Goal: Transaction & Acquisition: Purchase product/service

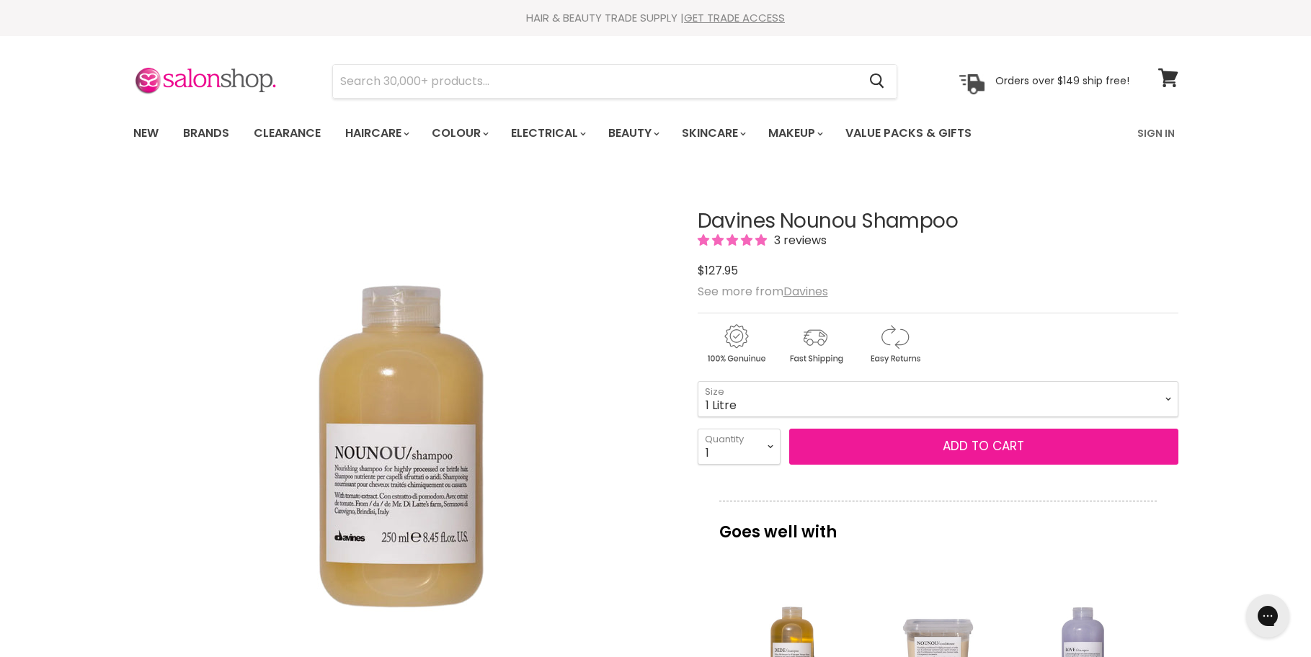
click at [883, 448] on button "Add to cart" at bounding box center [983, 447] width 389 height 36
click at [1012, 442] on span "Add to cart" at bounding box center [983, 445] width 81 height 17
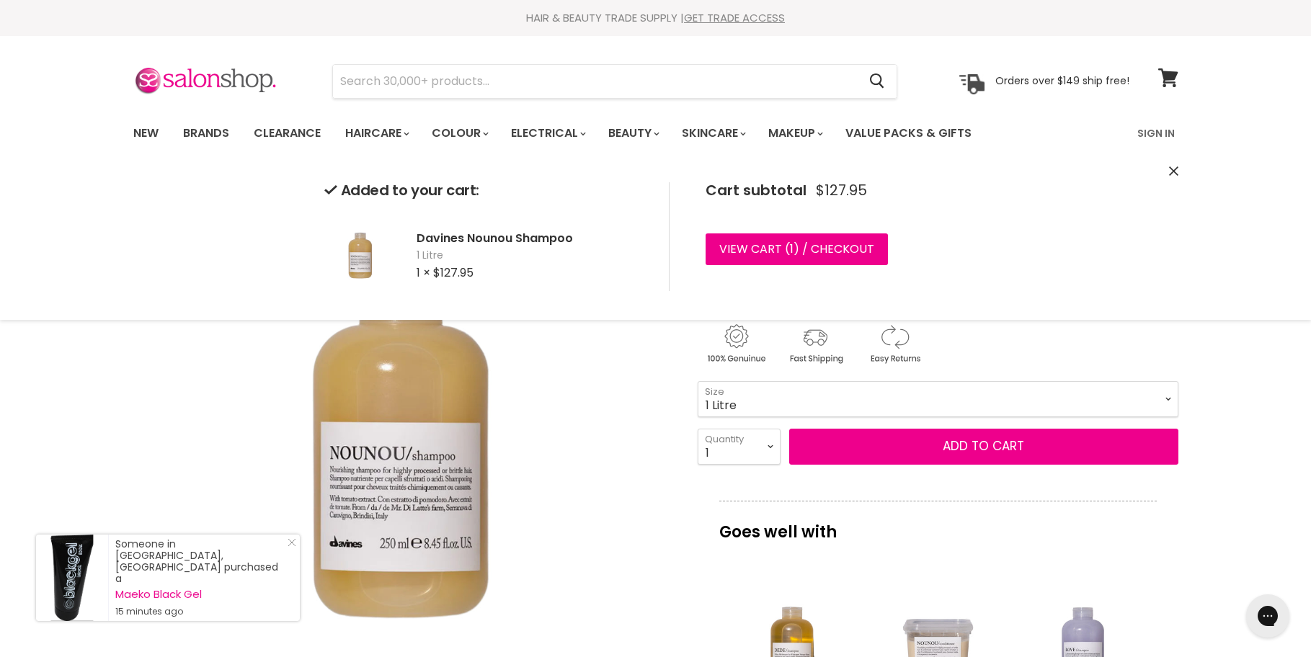
click at [583, 442] on img "Davines Nounou Shampoo image. Click or Scroll to Zoom." at bounding box center [402, 443] width 538 height 538
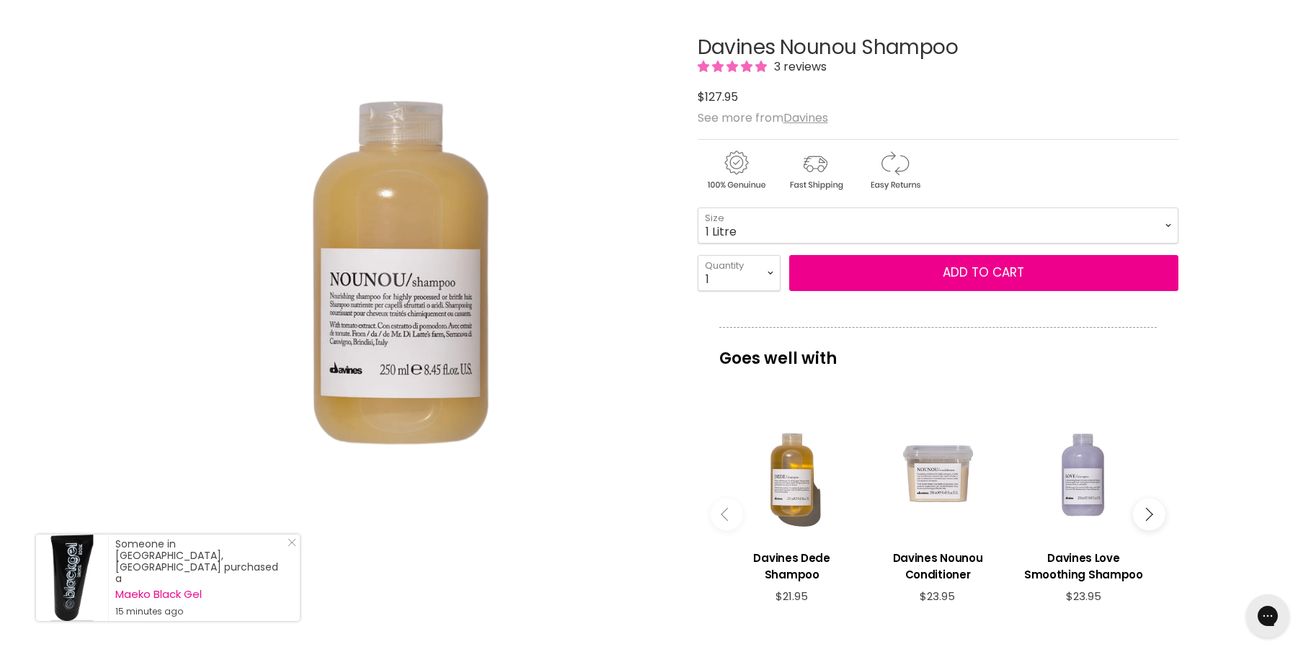
scroll to position [14, 0]
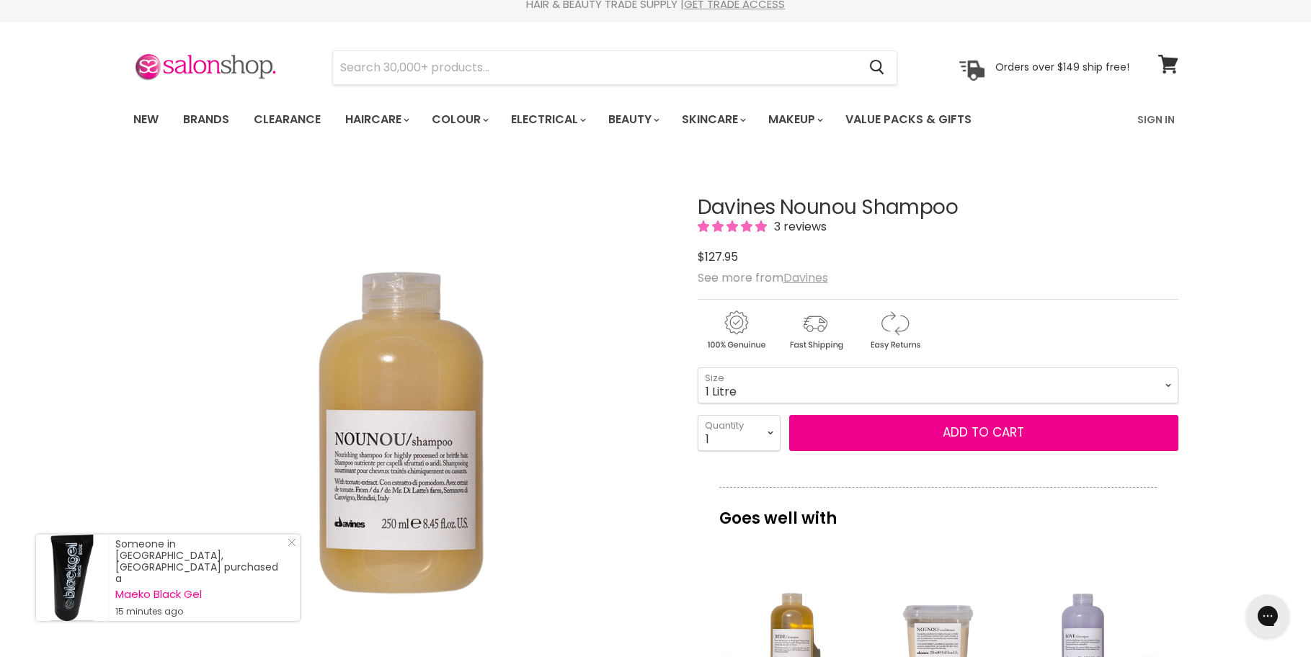
click at [800, 275] on u "Davines" at bounding box center [805, 278] width 45 height 17
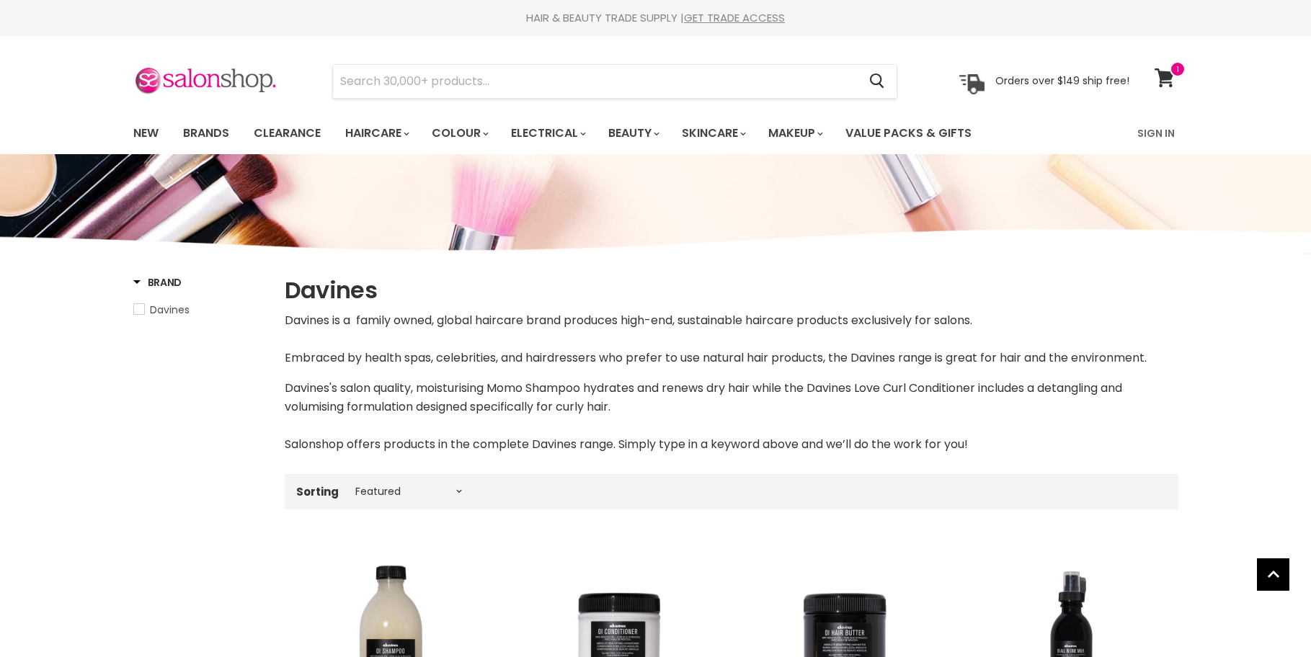
select select "manual"
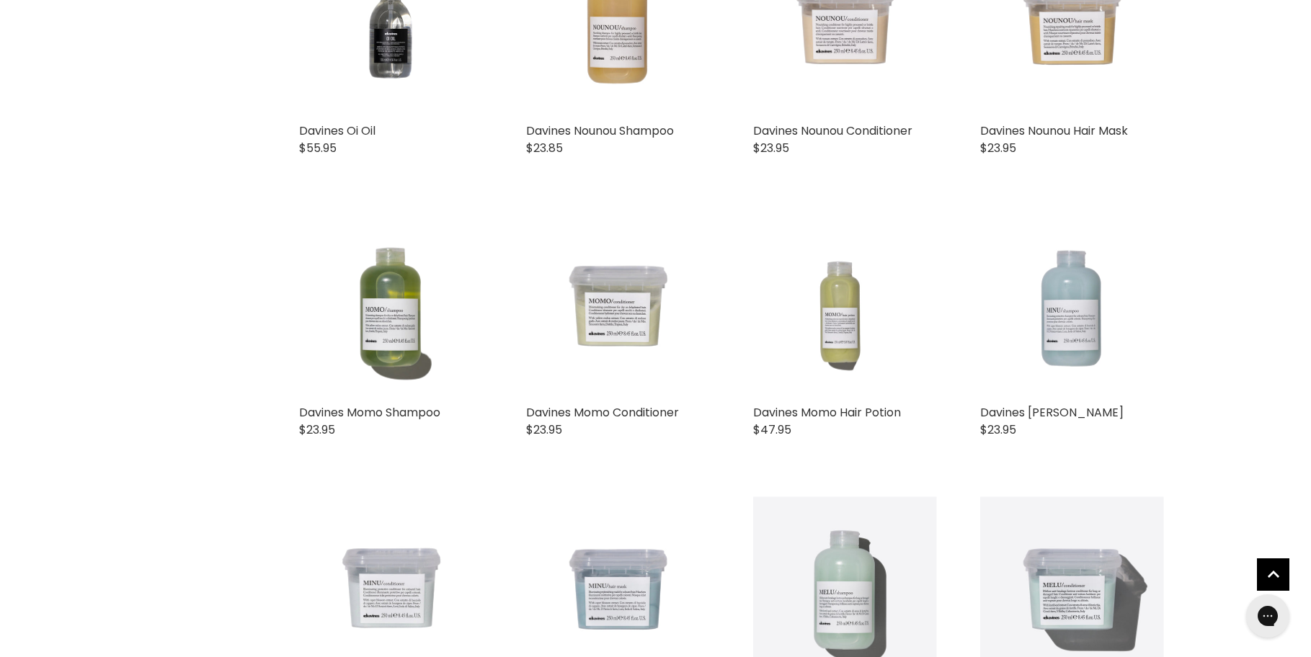
scroll to position [895, 0]
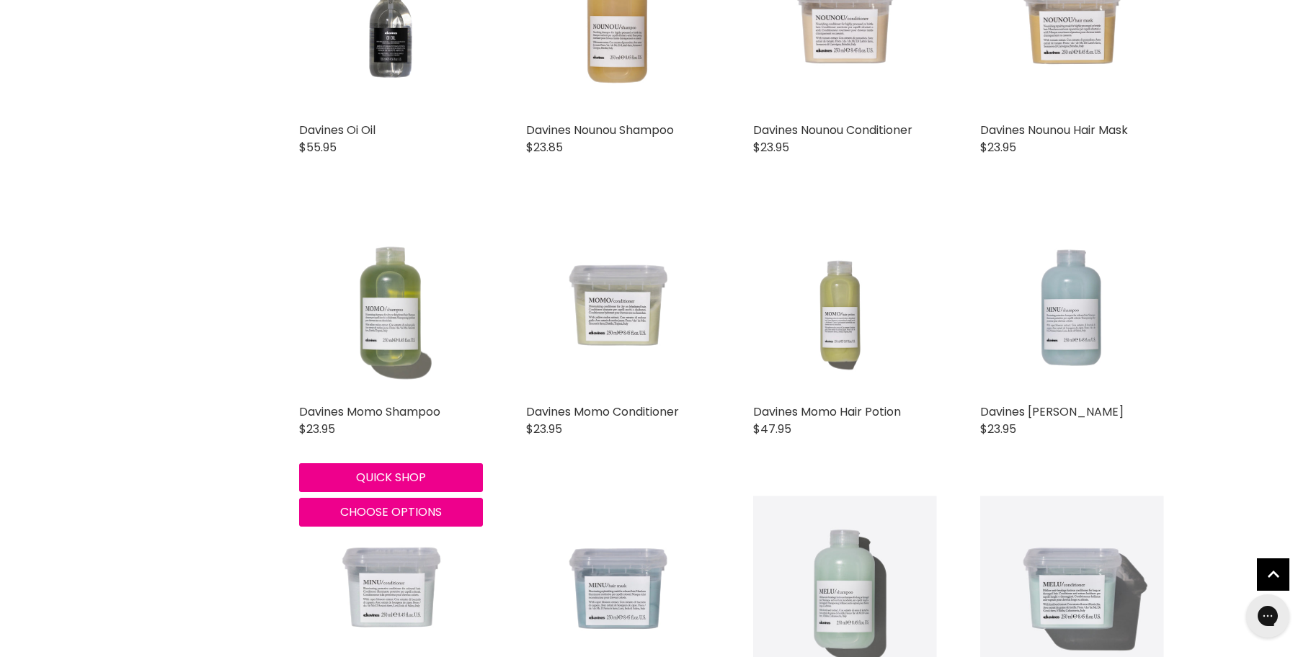
click at [406, 347] on img "Main content" at bounding box center [391, 305] width 184 height 184
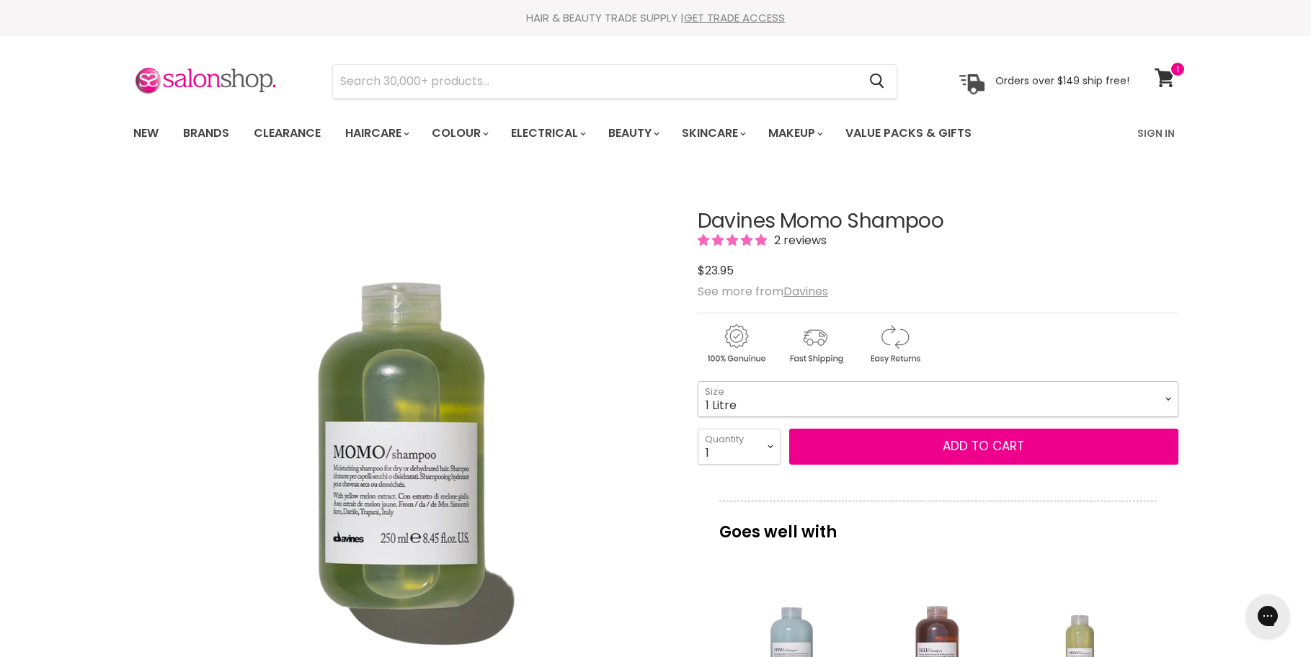
select select "1 Litre"
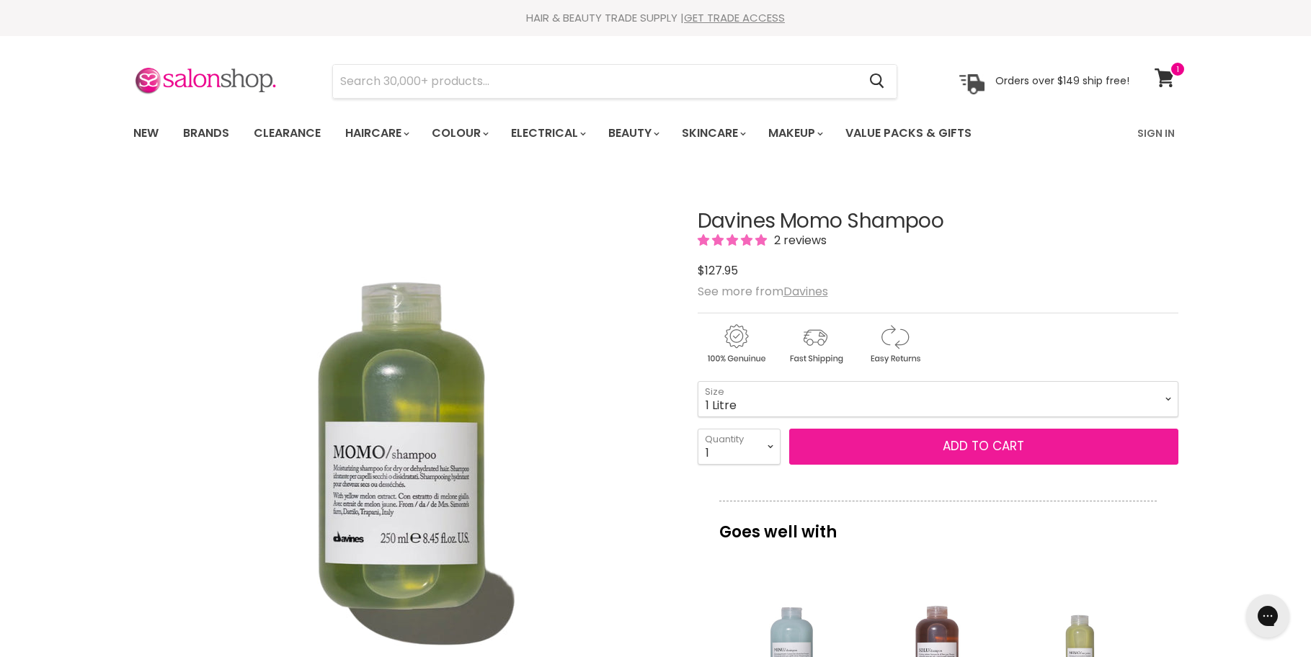
click at [927, 449] on button "Add to cart" at bounding box center [983, 447] width 389 height 36
click at [969, 445] on button "Add to cart" at bounding box center [983, 447] width 389 height 36
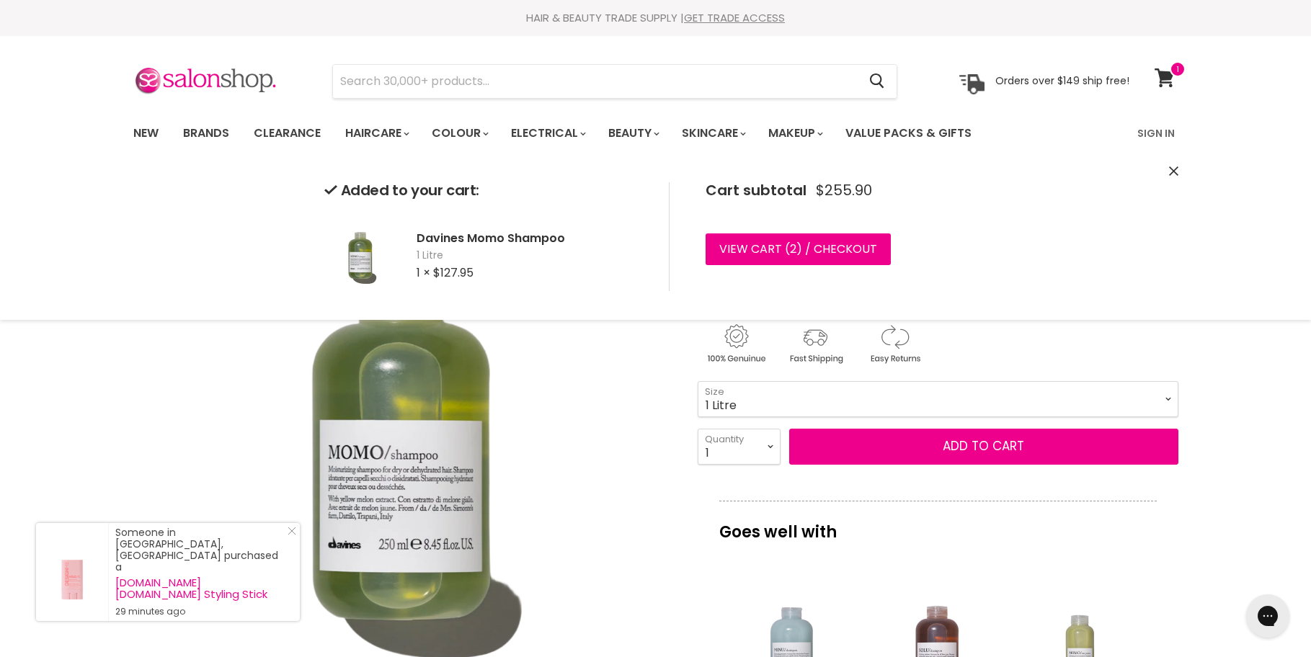
click at [562, 435] on img "Davines Momo Shampoo image. Click or Scroll to Zoom." at bounding box center [402, 443] width 538 height 538
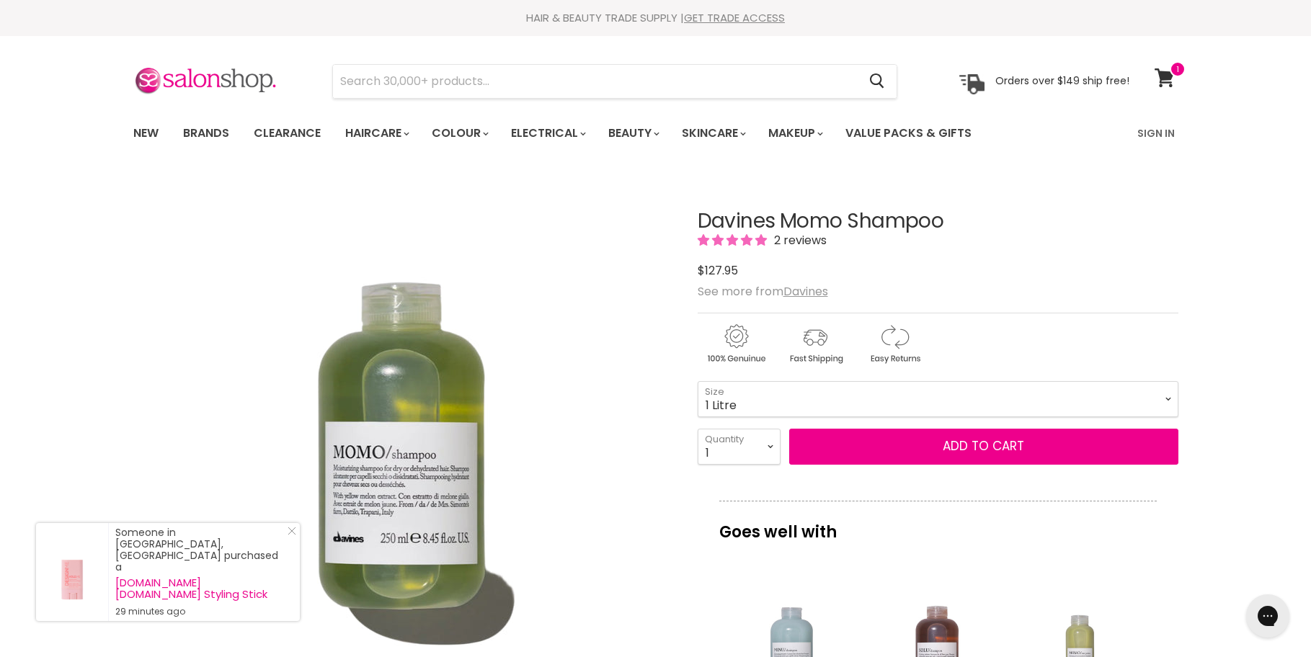
scroll to position [174, 0]
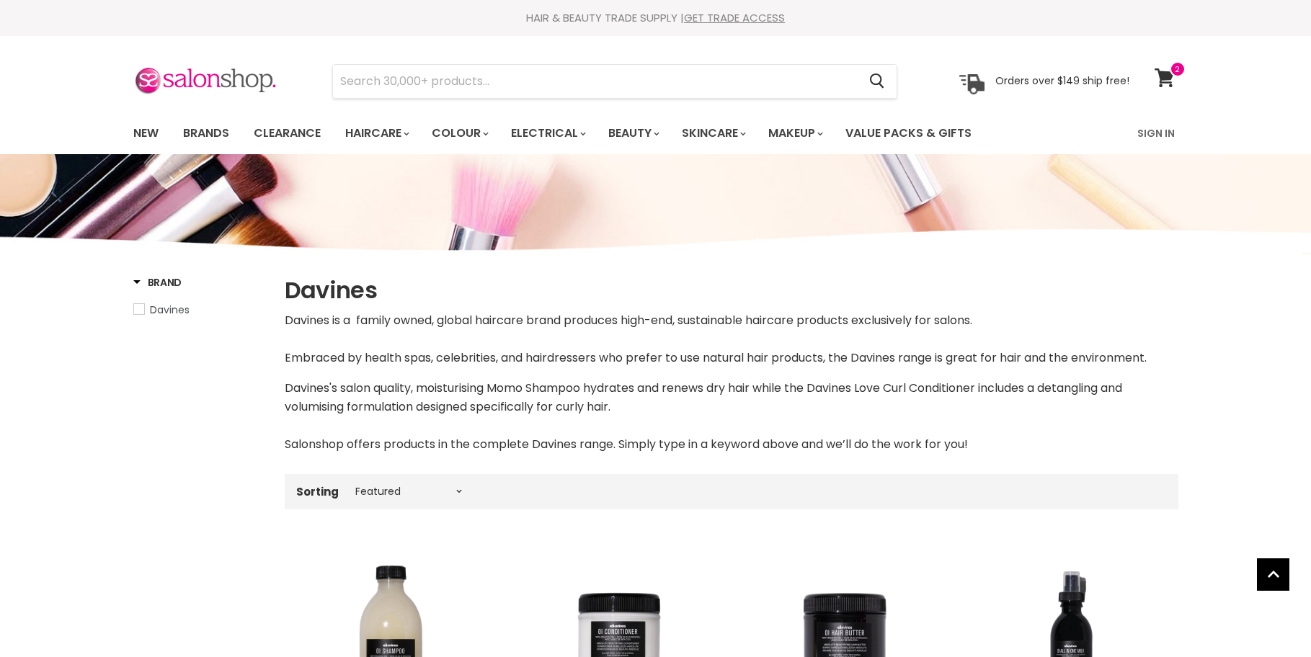
select select "manual"
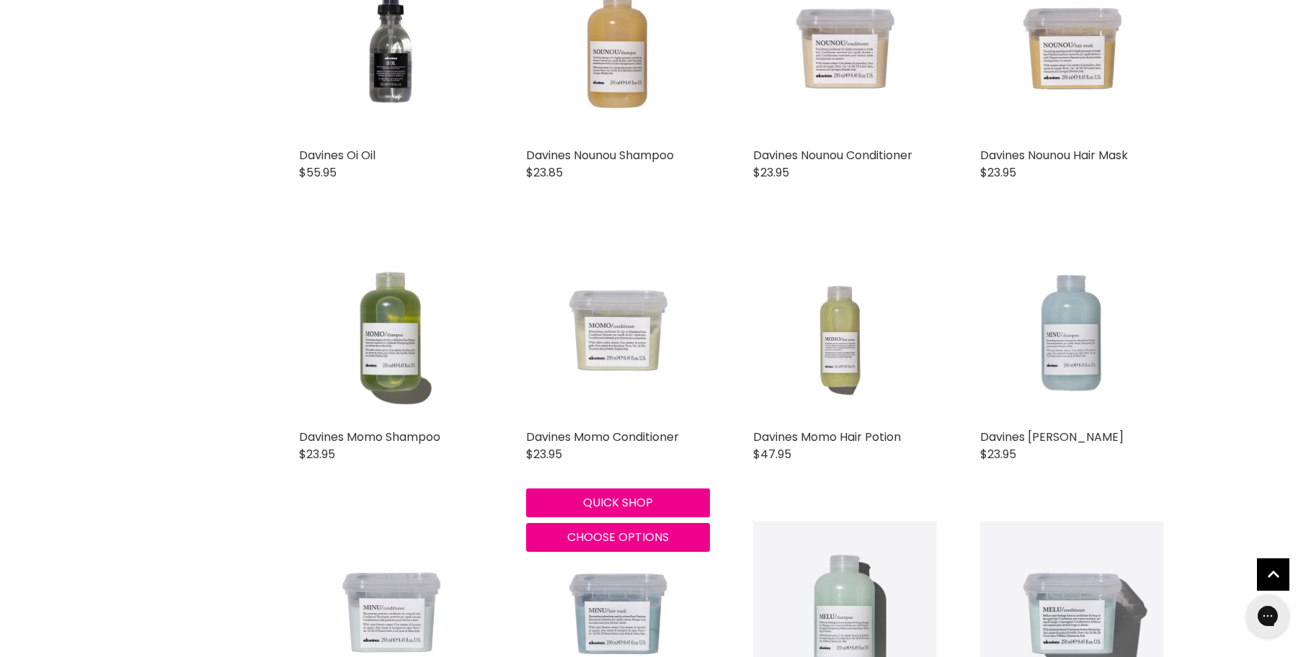
click at [617, 360] on img "Main content" at bounding box center [618, 331] width 184 height 184
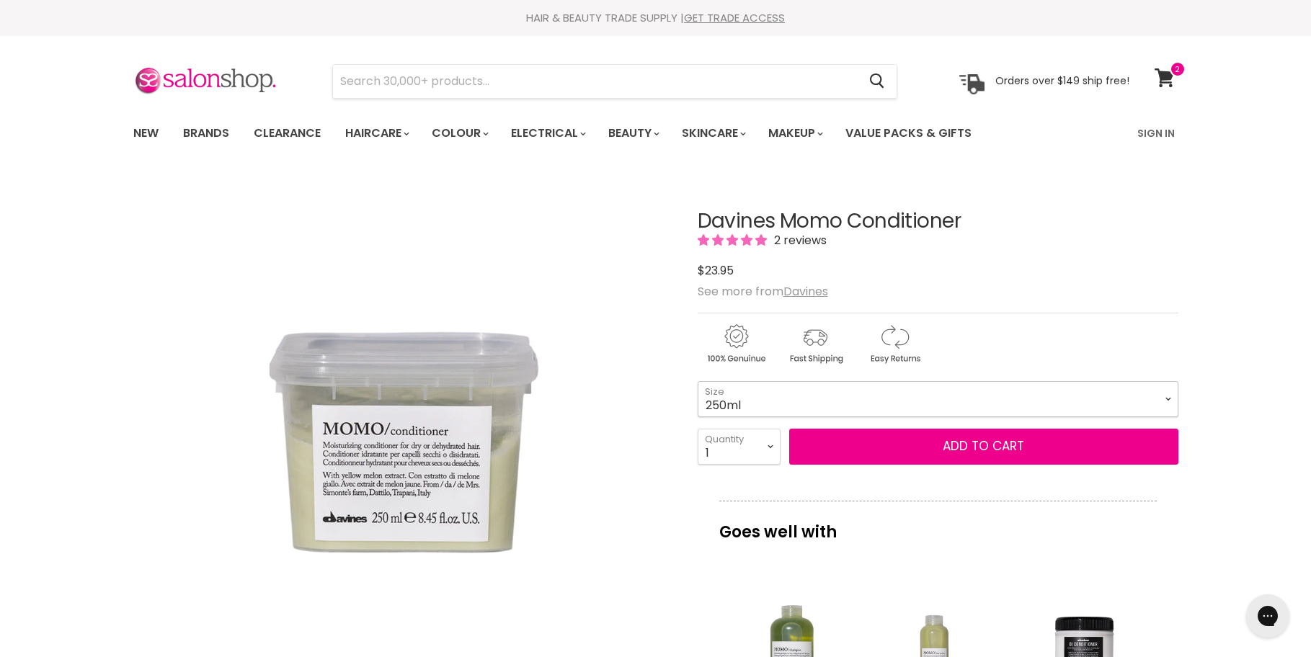
select select "250ml"
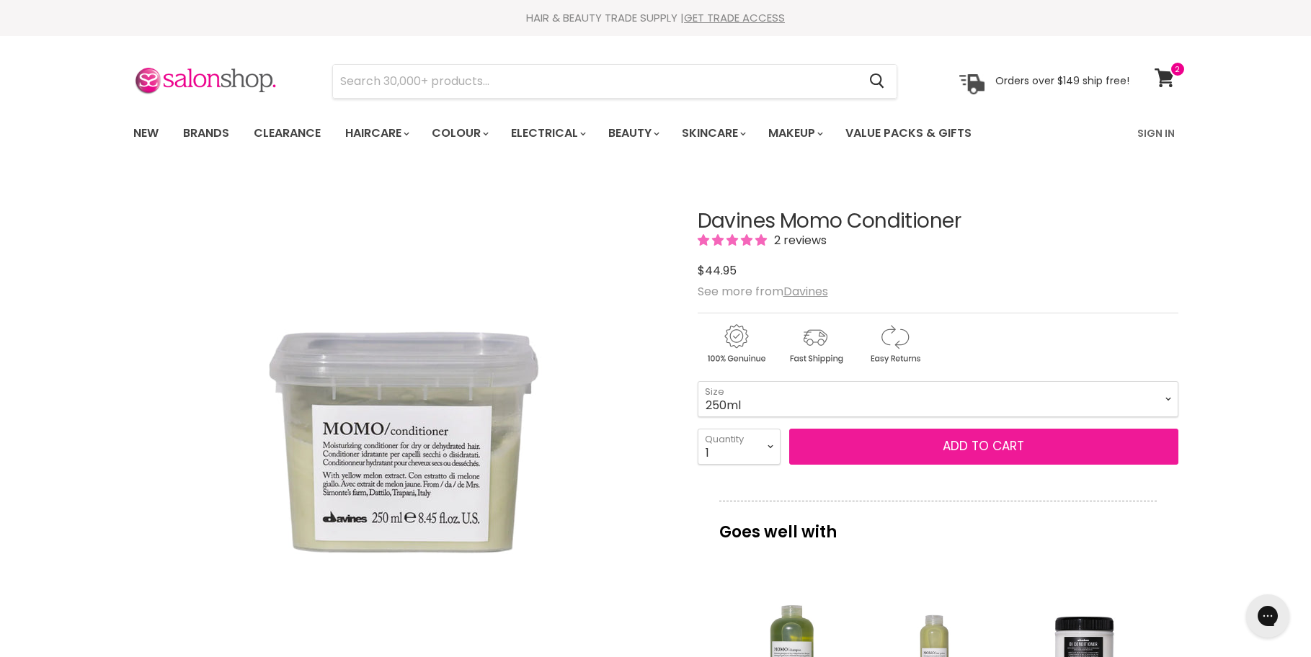
click at [939, 448] on button "Add to cart" at bounding box center [983, 447] width 389 height 36
click at [943, 440] on button "Add to cart" at bounding box center [983, 447] width 389 height 36
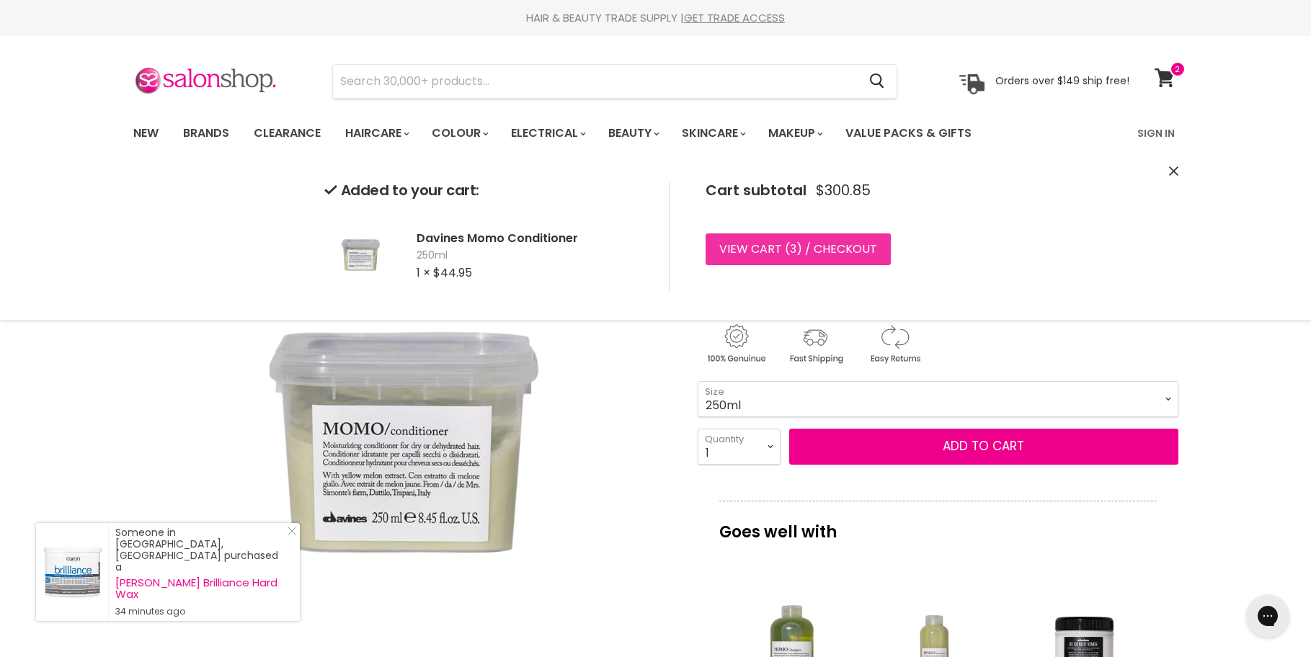
click at [749, 251] on link "View cart ( 3 ) / Checkout" at bounding box center [797, 249] width 185 height 32
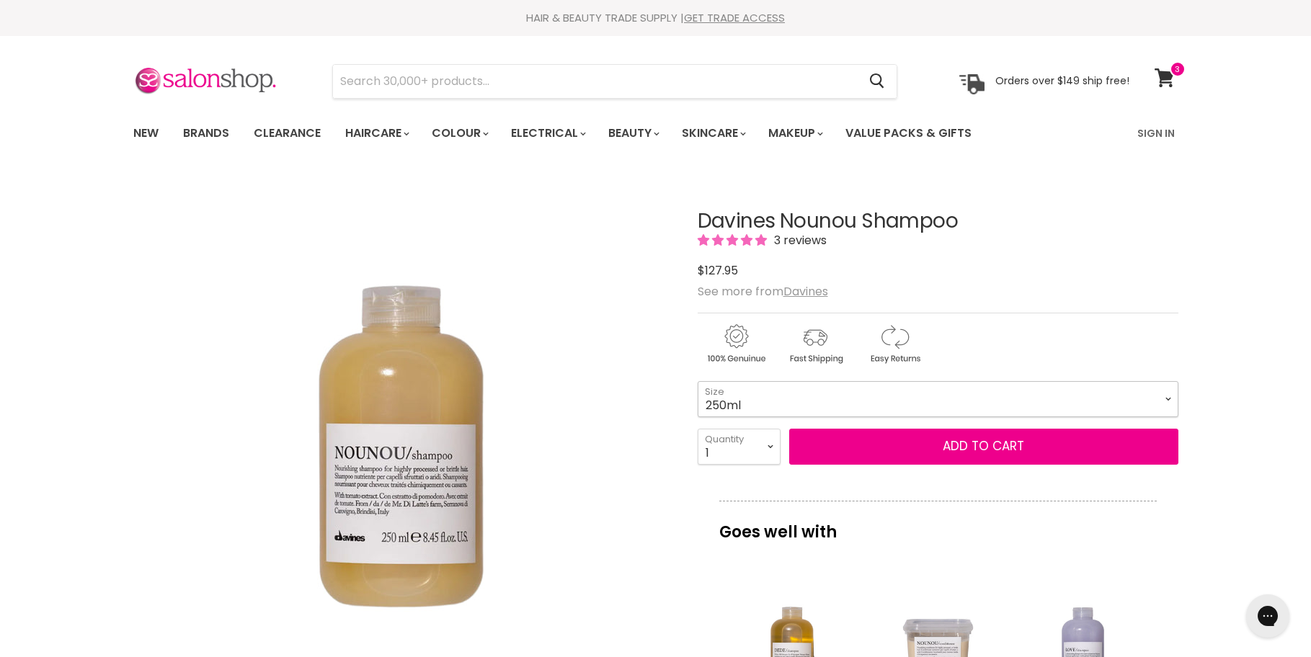
select select "250ml"
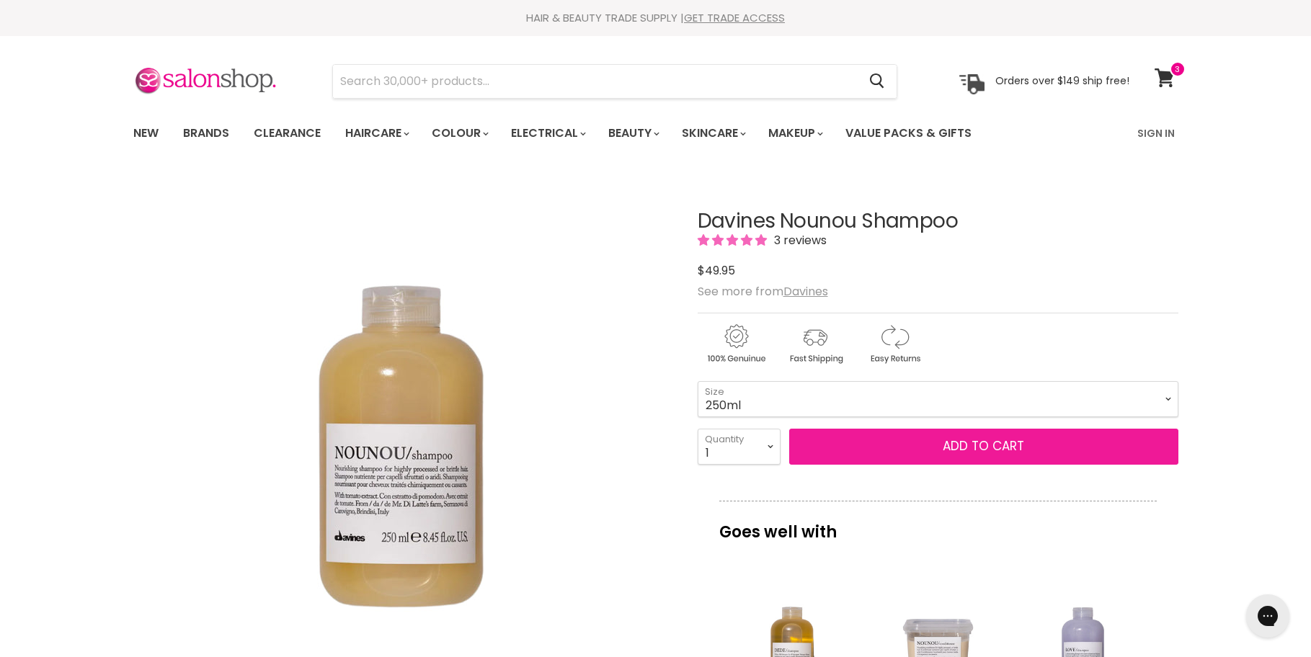
click at [932, 441] on button "Add to cart" at bounding box center [983, 447] width 389 height 36
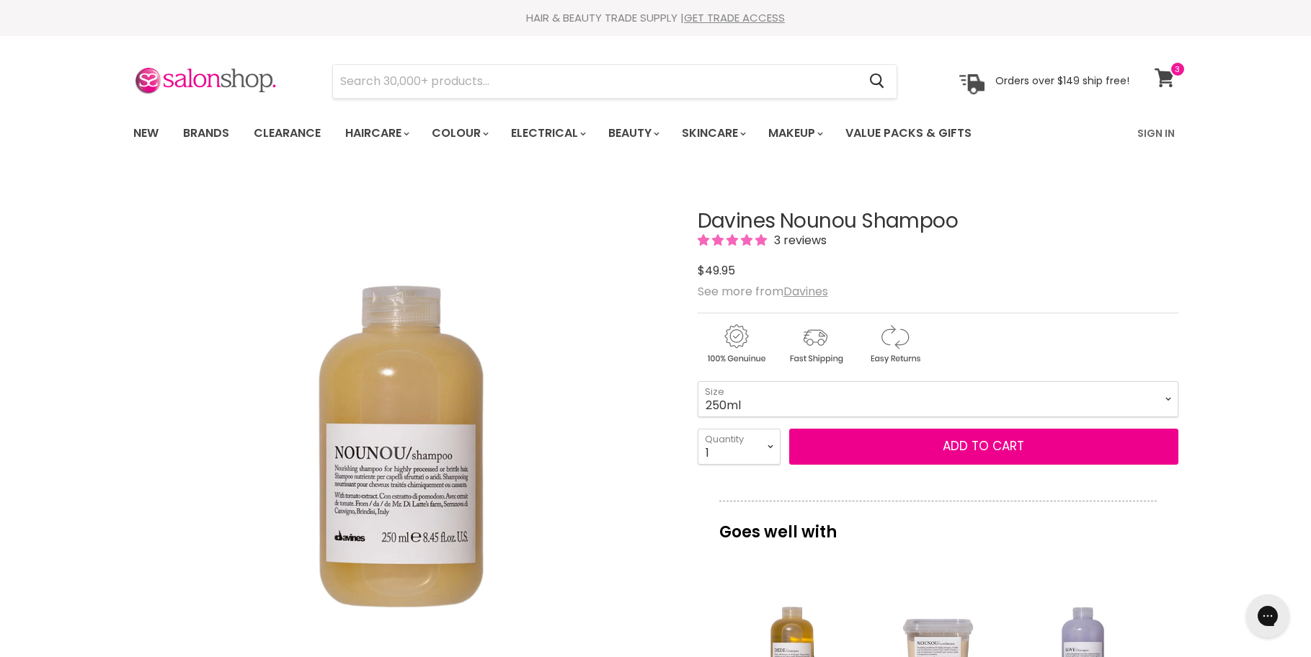
click at [1164, 77] on icon at bounding box center [1163, 77] width 19 height 19
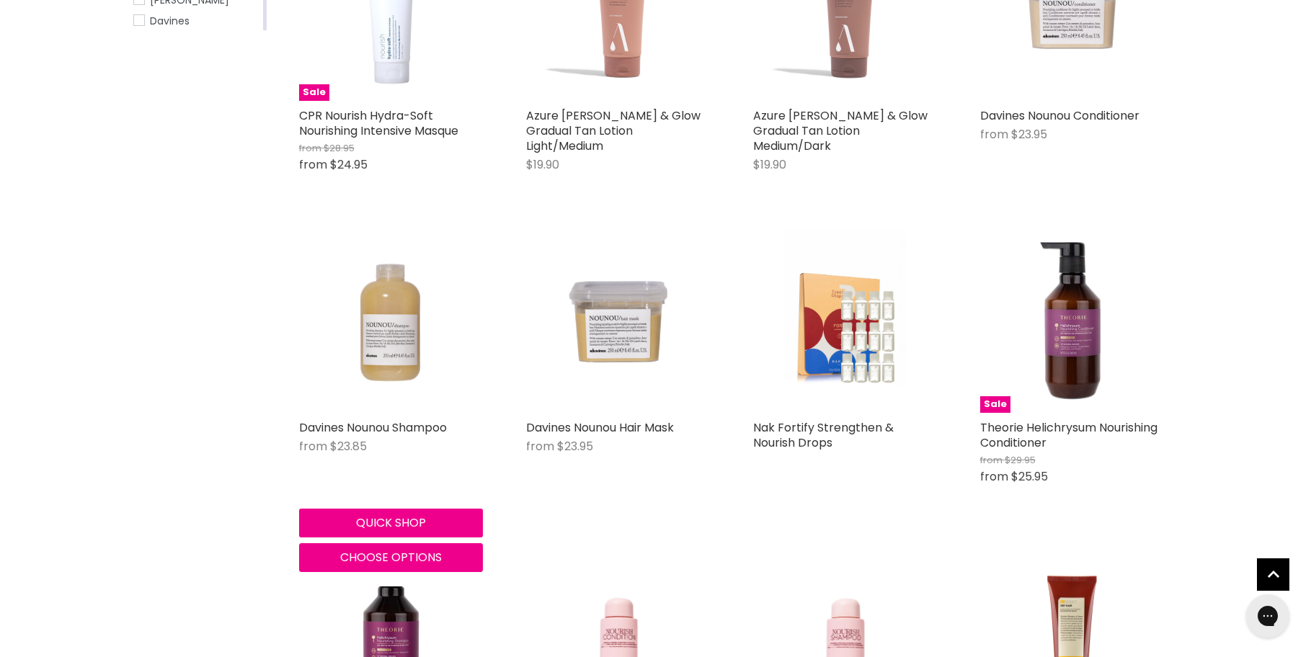
scroll to position [411, 0]
click at [393, 356] on img "Main content" at bounding box center [391, 320] width 184 height 184
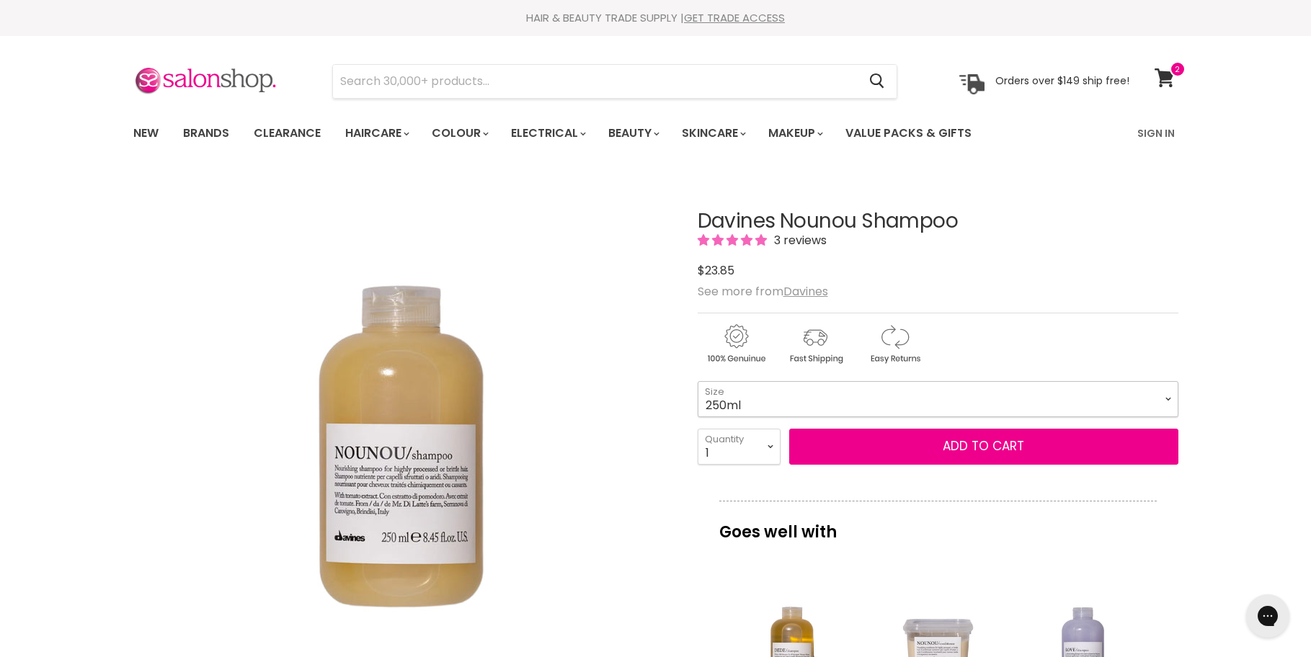
select select "250ml"
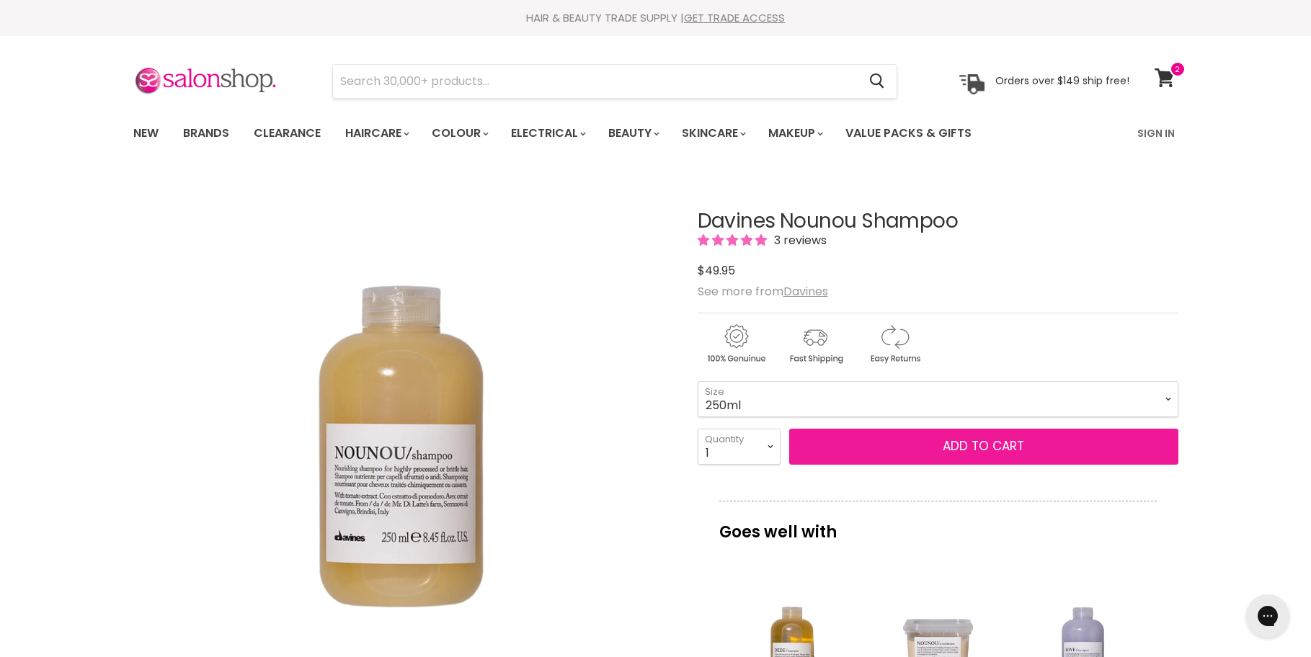
click at [882, 443] on button "Add to cart" at bounding box center [983, 447] width 389 height 36
click at [974, 445] on button "Add to cart" at bounding box center [983, 447] width 389 height 36
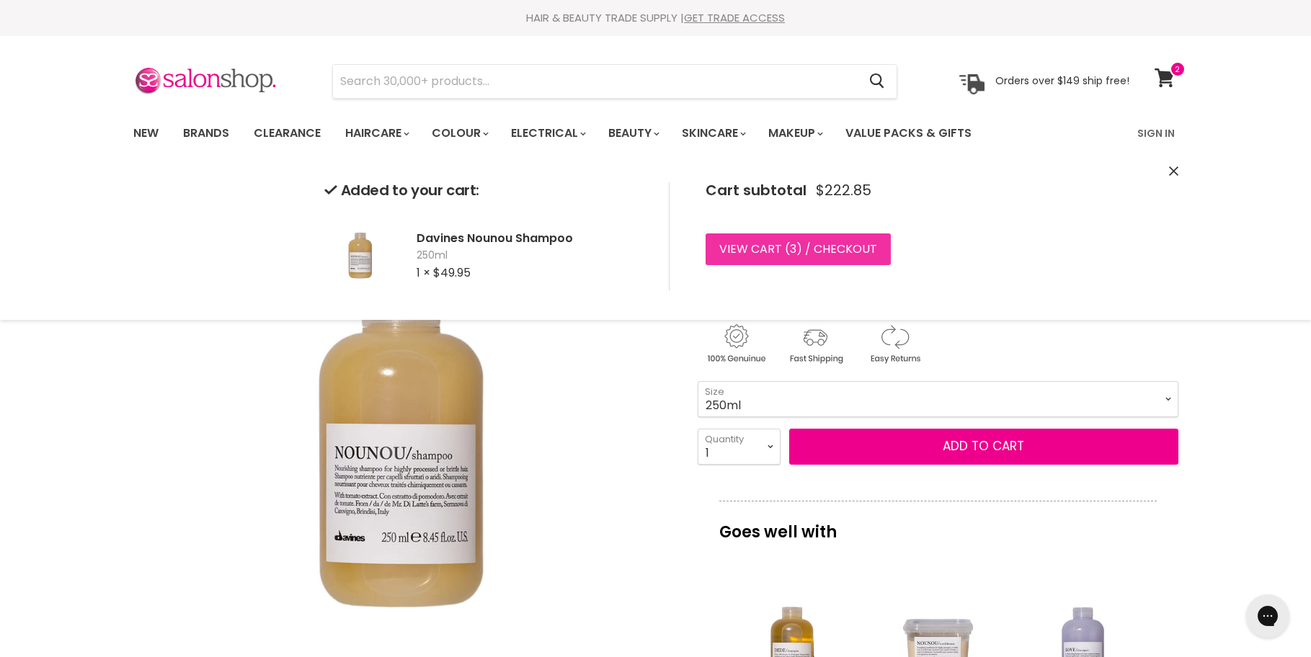
click at [775, 249] on link "View cart ( 3 ) / Checkout" at bounding box center [797, 249] width 185 height 32
